Goal: Register for event/course

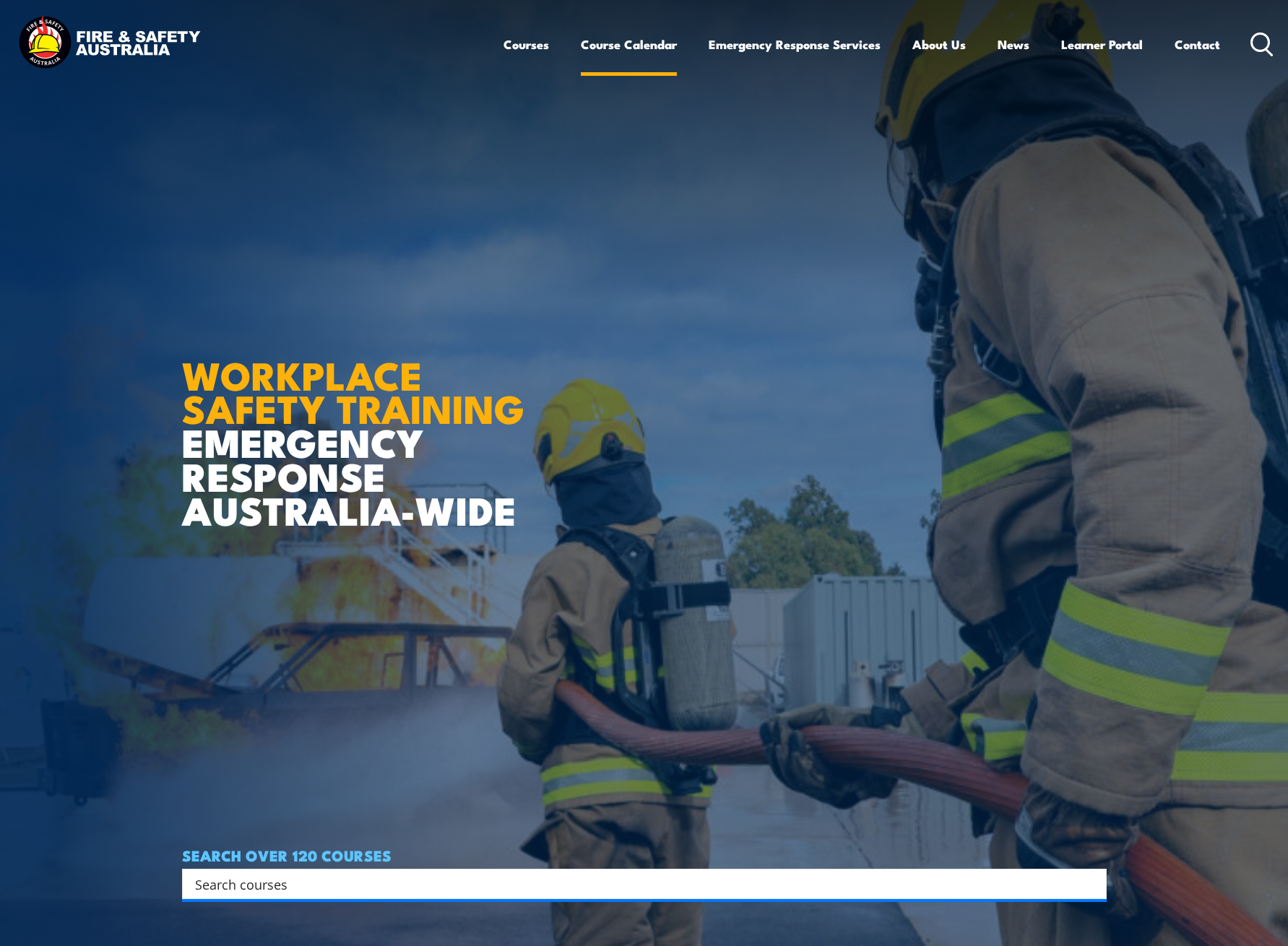
click at [651, 45] on link "Course Calendar" at bounding box center [628, 43] width 96 height 38
click at [630, 43] on link "Course Calendar" at bounding box center [628, 43] width 96 height 38
click at [314, 873] on input "Search input" at bounding box center [635, 884] width 880 height 21
click at [302, 873] on input "Search input" at bounding box center [635, 884] width 880 height 21
click at [320, 873] on input "Search input" at bounding box center [635, 884] width 880 height 21
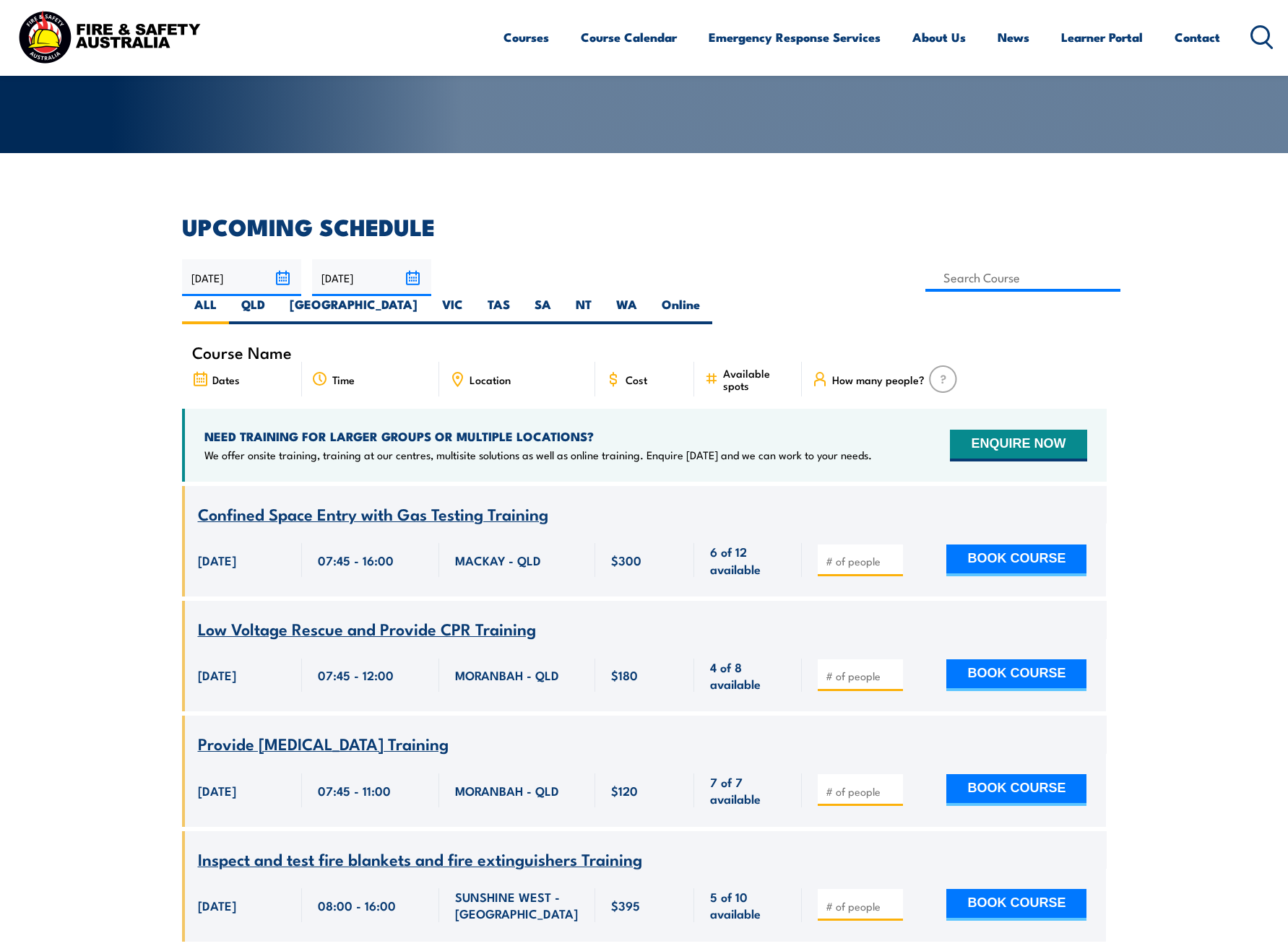
scroll to position [177, 0]
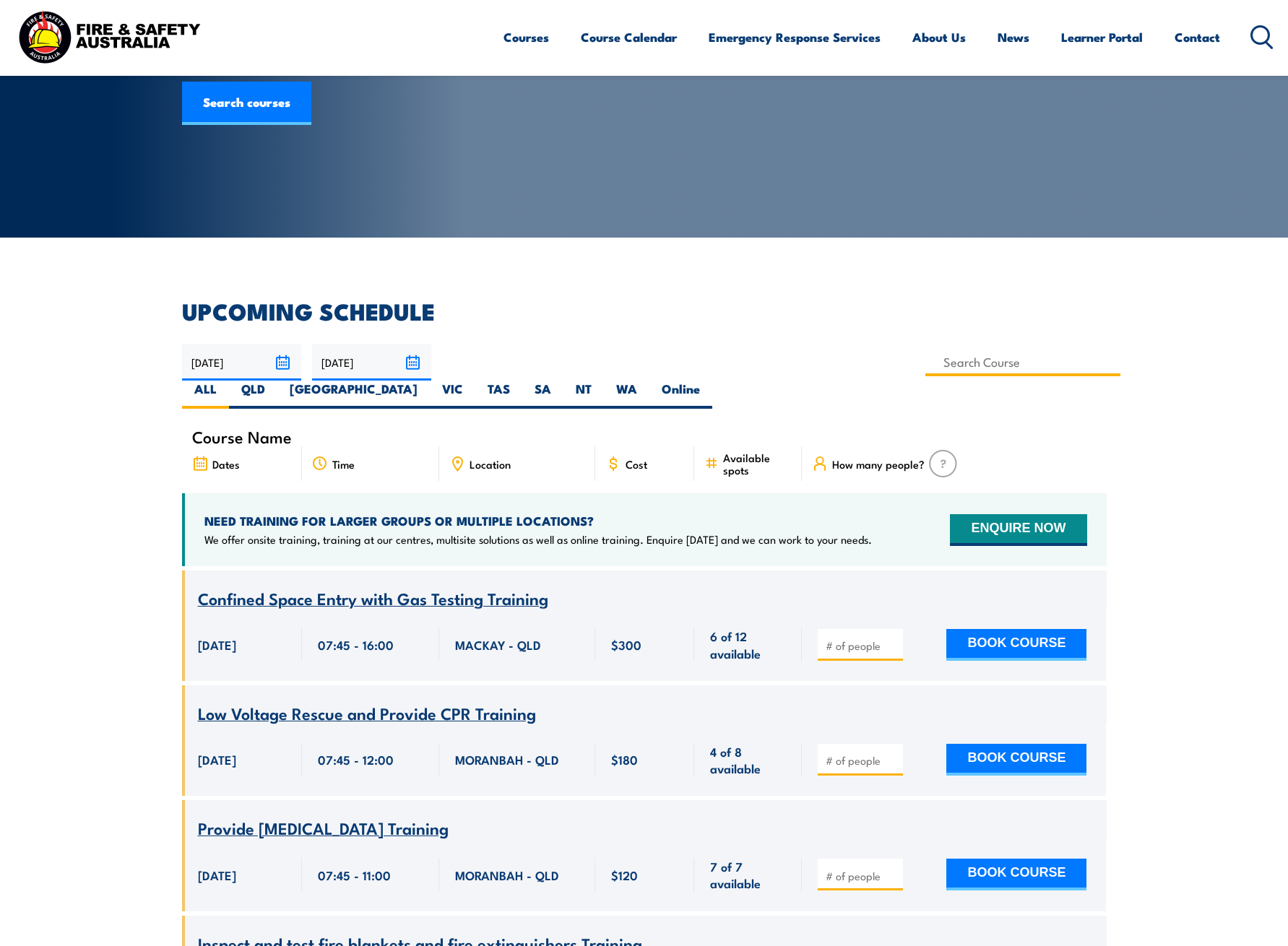
click at [925, 355] on input at bounding box center [1023, 362] width 196 height 28
type input "n"
type input "Fire Extinguisher Training"
click at [430, 381] on label "[GEOGRAPHIC_DATA]" at bounding box center [353, 395] width 153 height 28
click at [427, 381] on input "[GEOGRAPHIC_DATA]" at bounding box center [422, 385] width 10 height 10
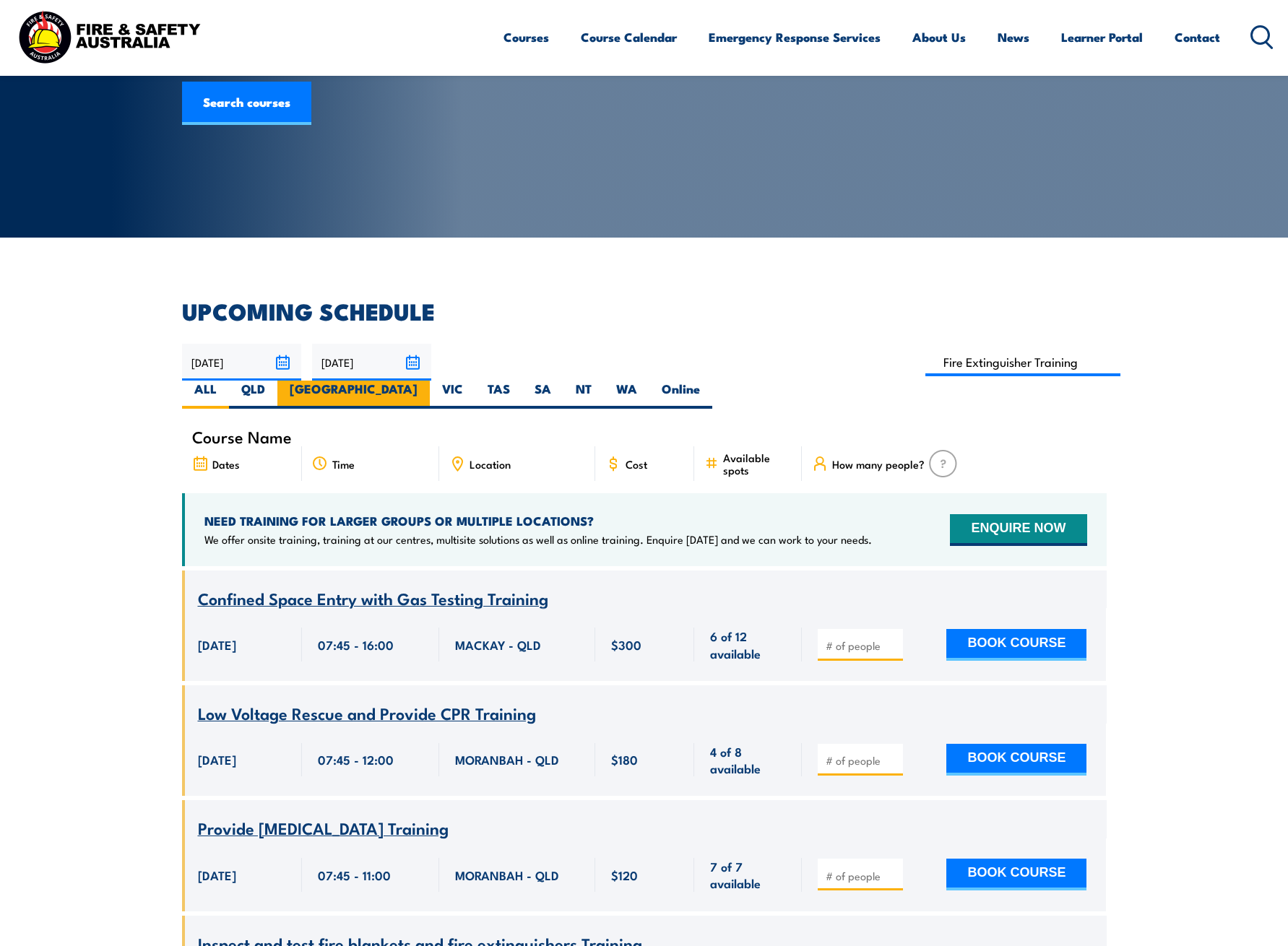
radio input "true"
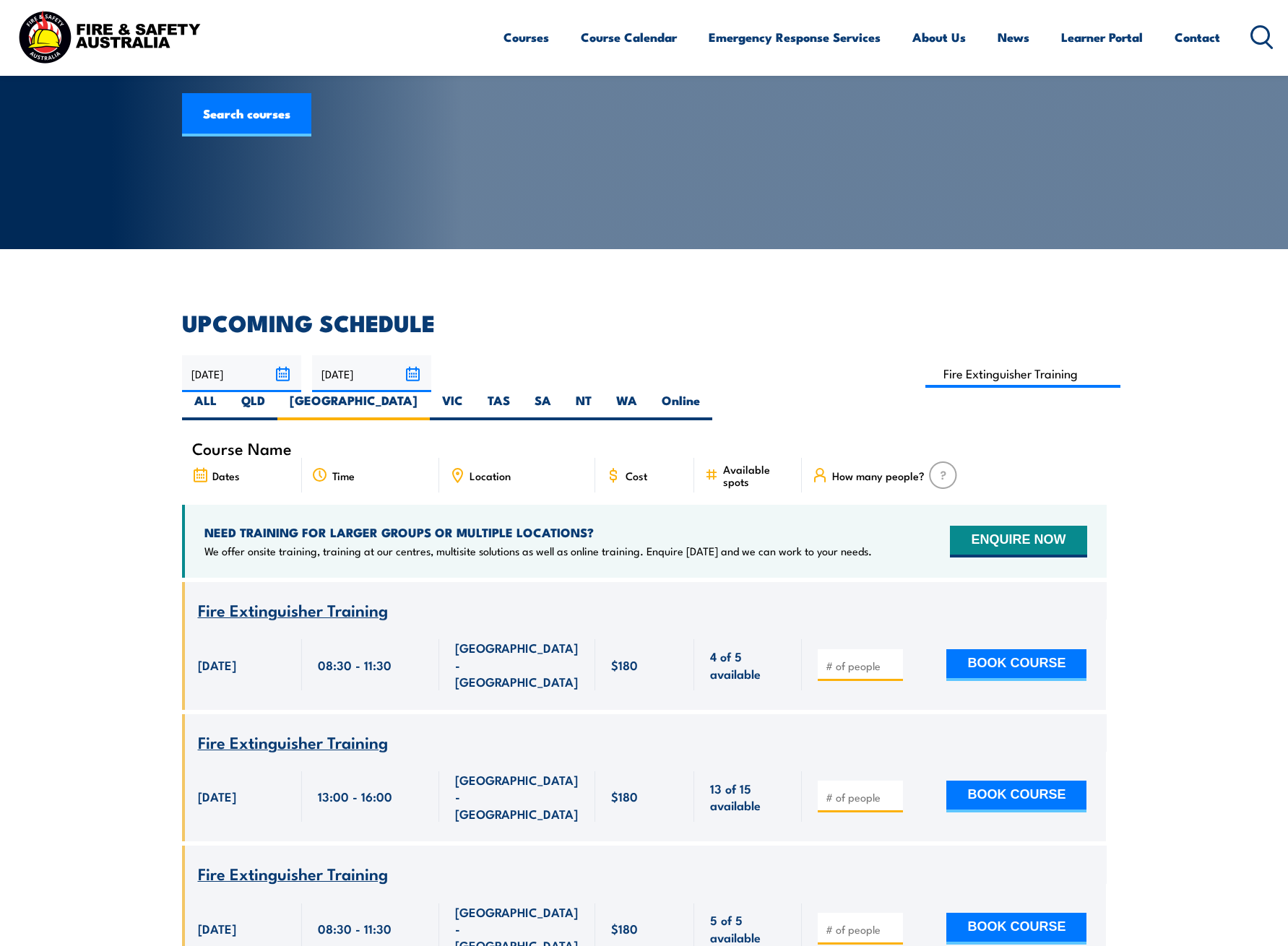
click at [306, 619] on div "08:30 - 11:30" at bounding box center [370, 664] width 138 height 90
click at [311, 619] on div "08:30 - 11:30" at bounding box center [370, 664] width 138 height 90
click at [1026, 662] on div "BOOK COURSE" at bounding box center [953, 664] width 304 height 90
click at [1015, 660] on div "BOOK COURSE" at bounding box center [953, 664] width 304 height 90
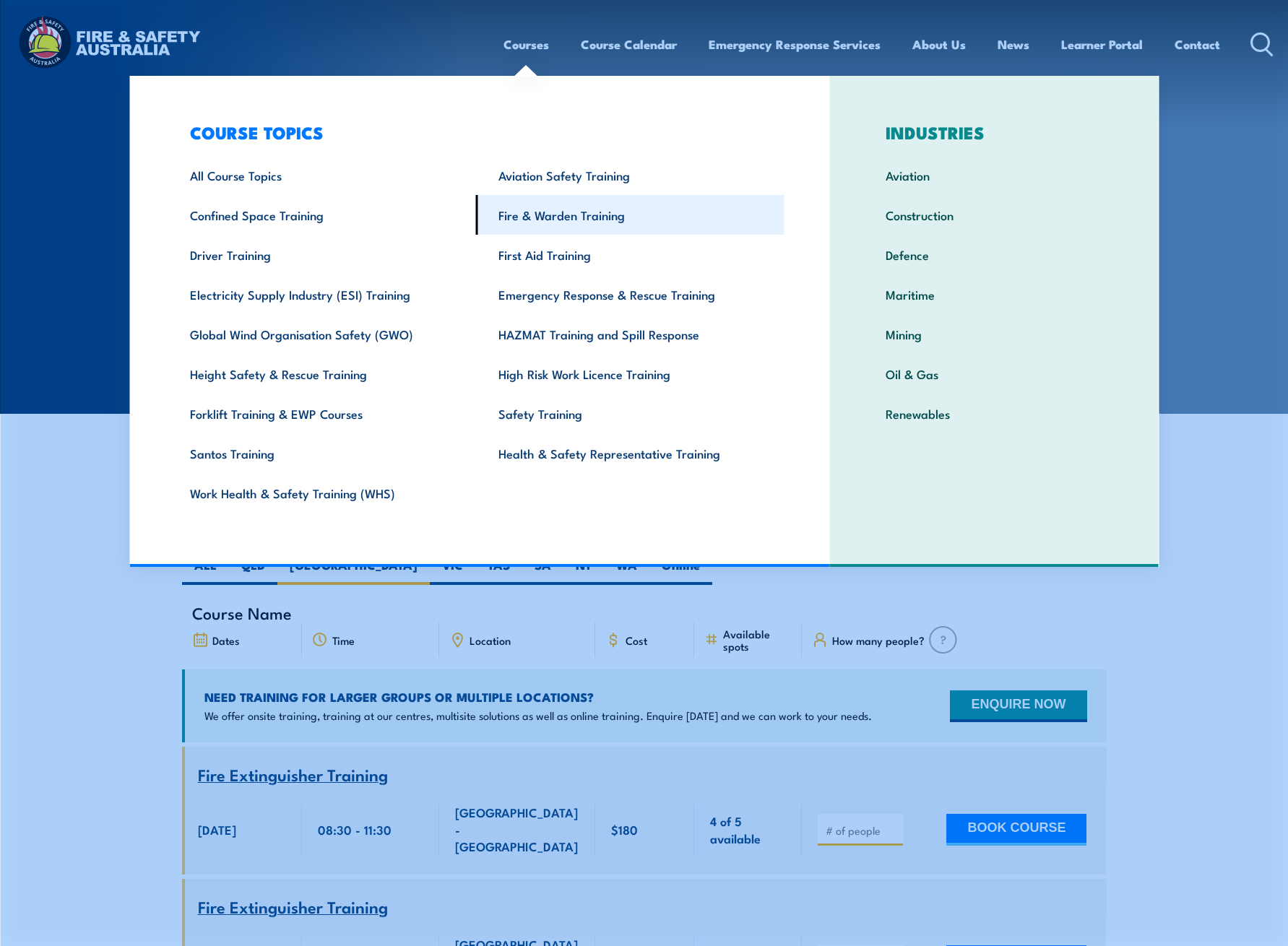
click at [538, 216] on link "Fire & Warden Training" at bounding box center [629, 215] width 308 height 40
